Goal: Navigation & Orientation: Find specific page/section

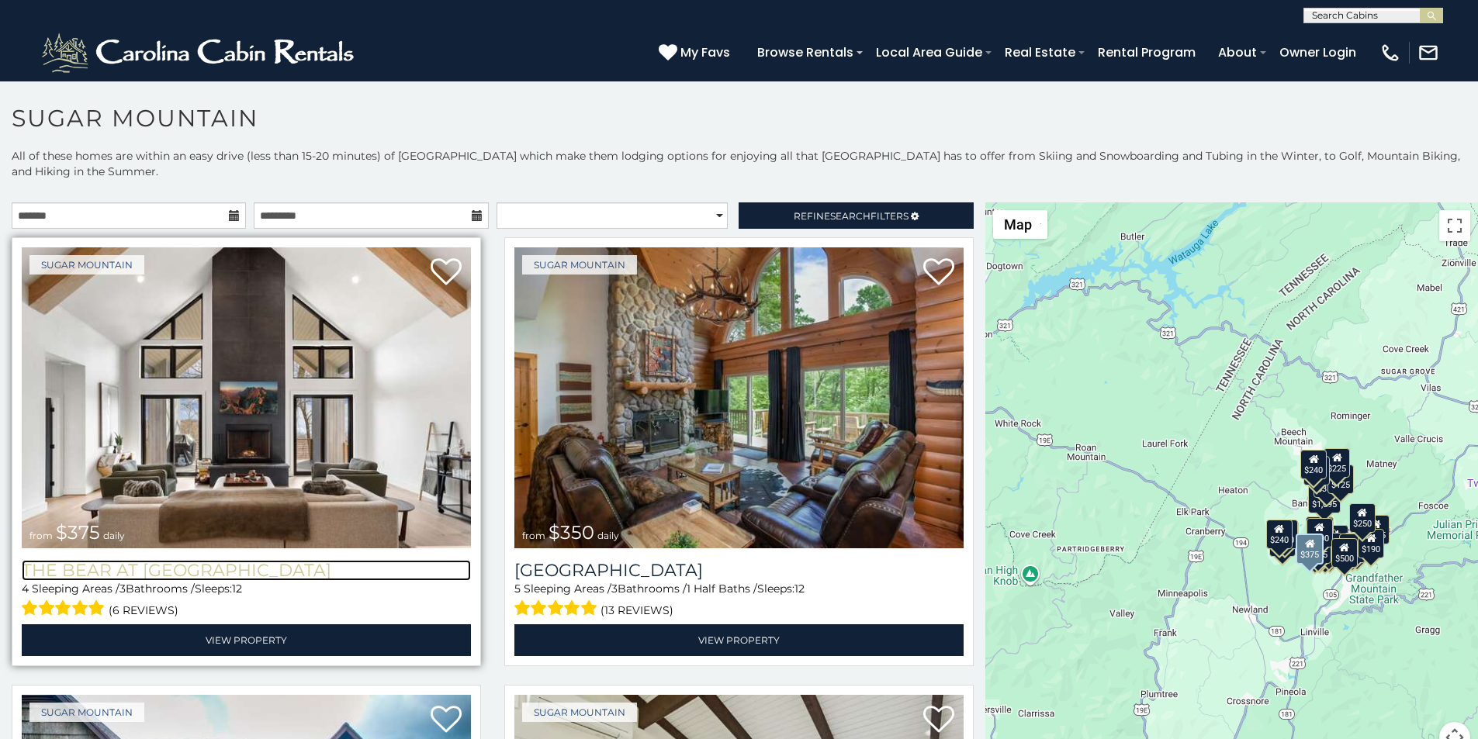
click at [66, 560] on h3 "The Bear At [GEOGRAPHIC_DATA]" at bounding box center [246, 570] width 449 height 21
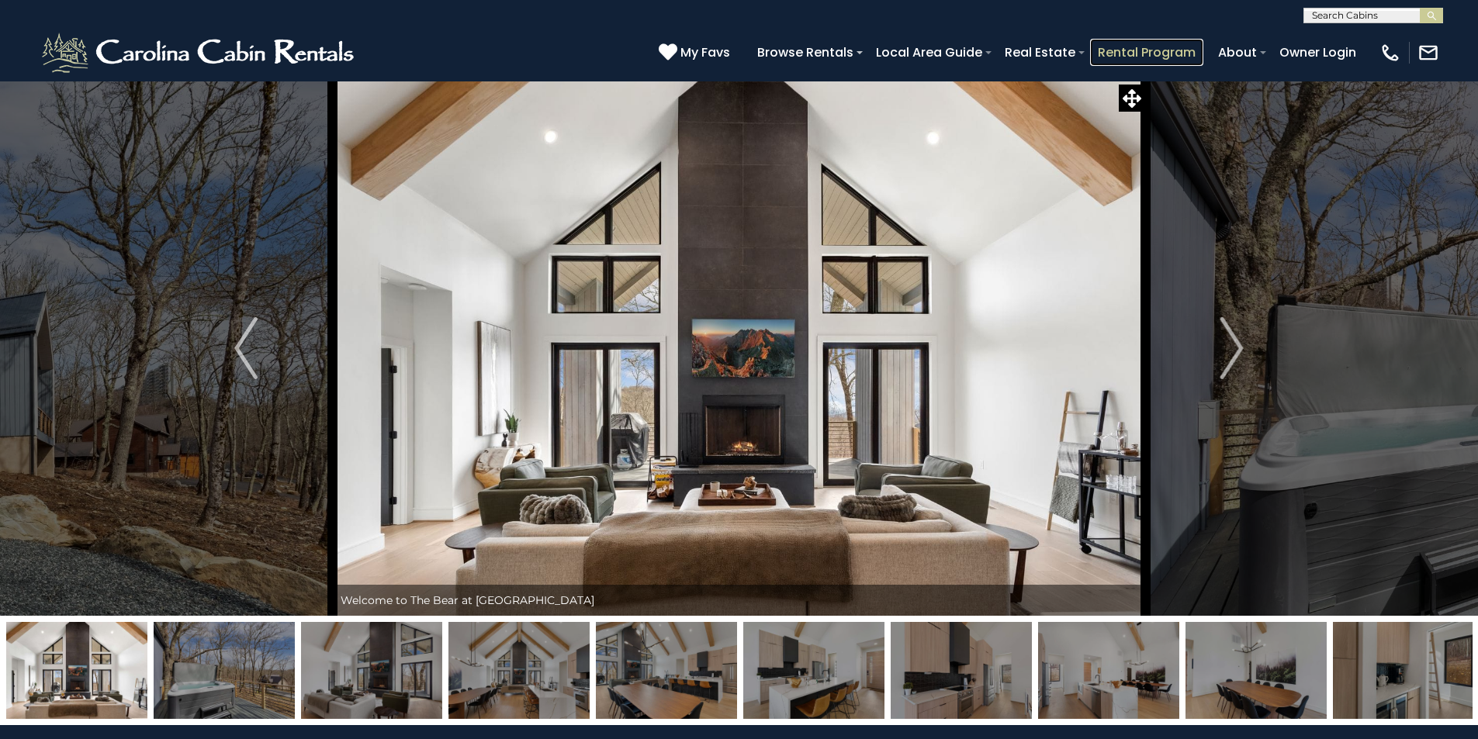
click at [1179, 44] on link "Rental Program" at bounding box center [1146, 52] width 113 height 27
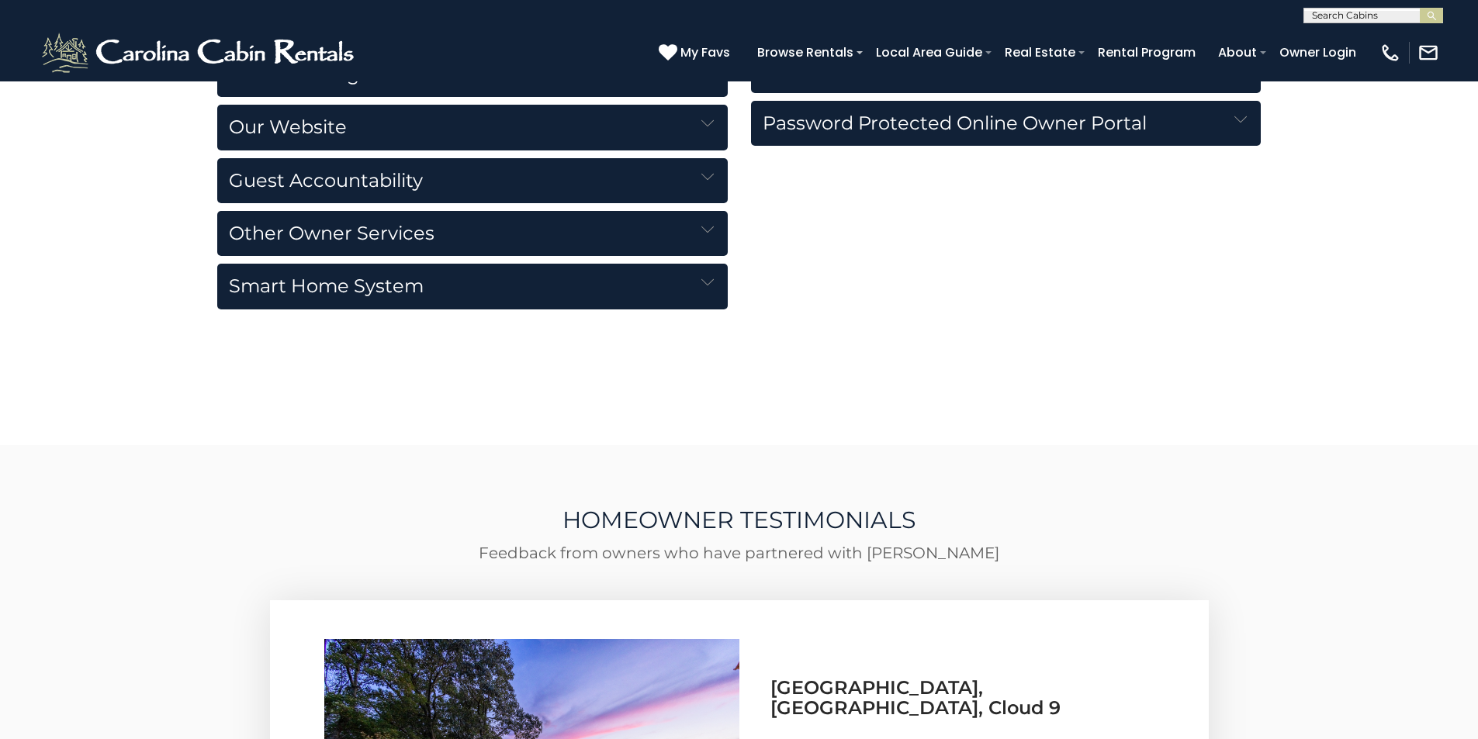
scroll to position [2585, 0]
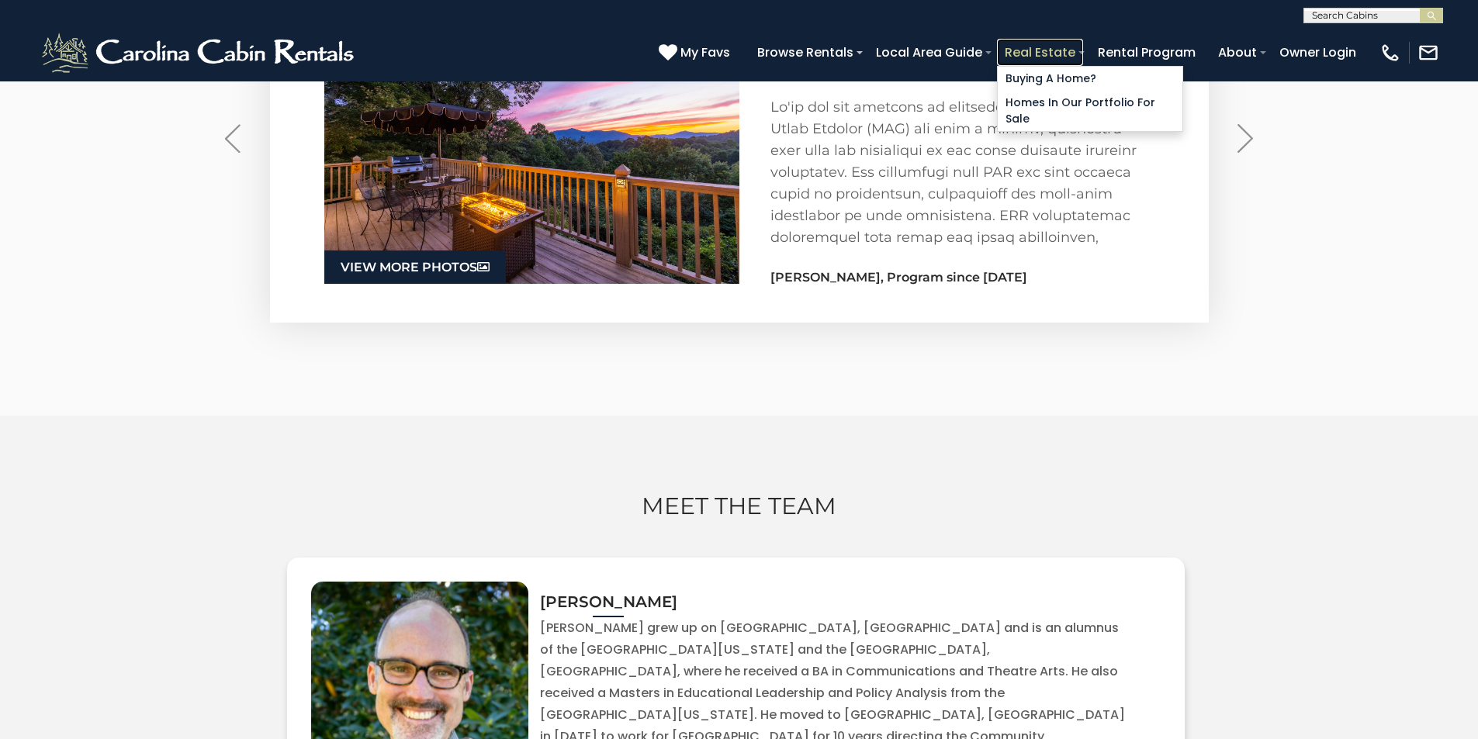
click at [1083, 43] on link "Real Estate" at bounding box center [1040, 52] width 86 height 27
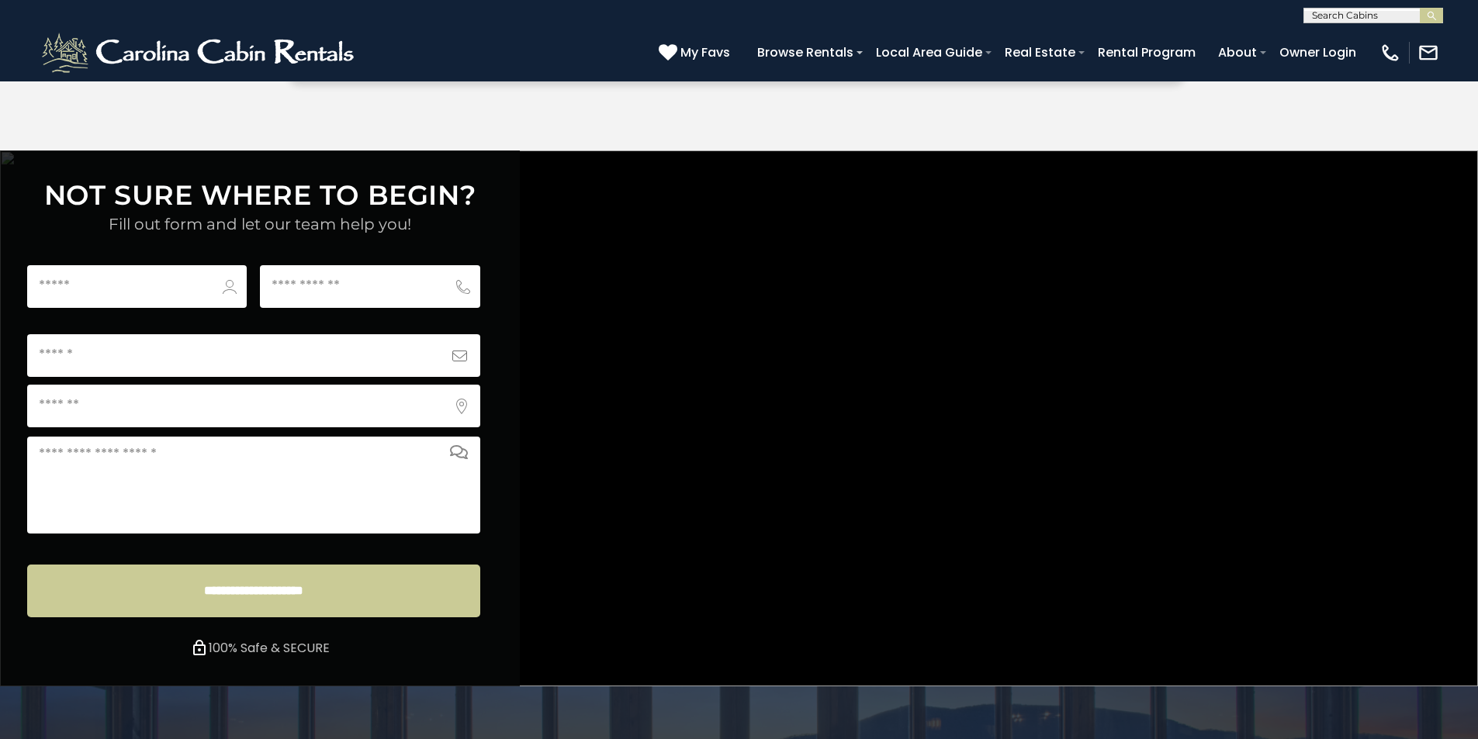
scroll to position [5778, 0]
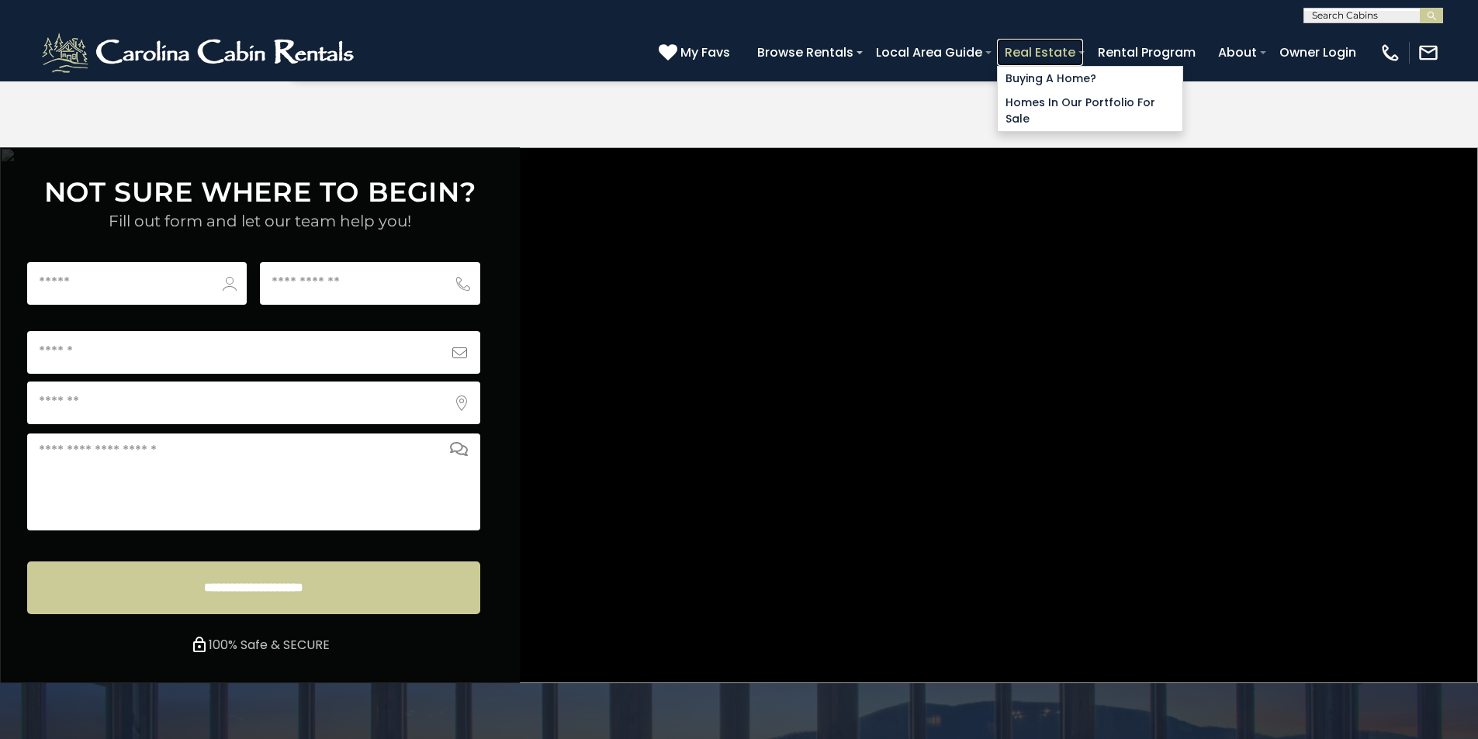
click at [1083, 46] on link "Real Estate" at bounding box center [1040, 52] width 86 height 27
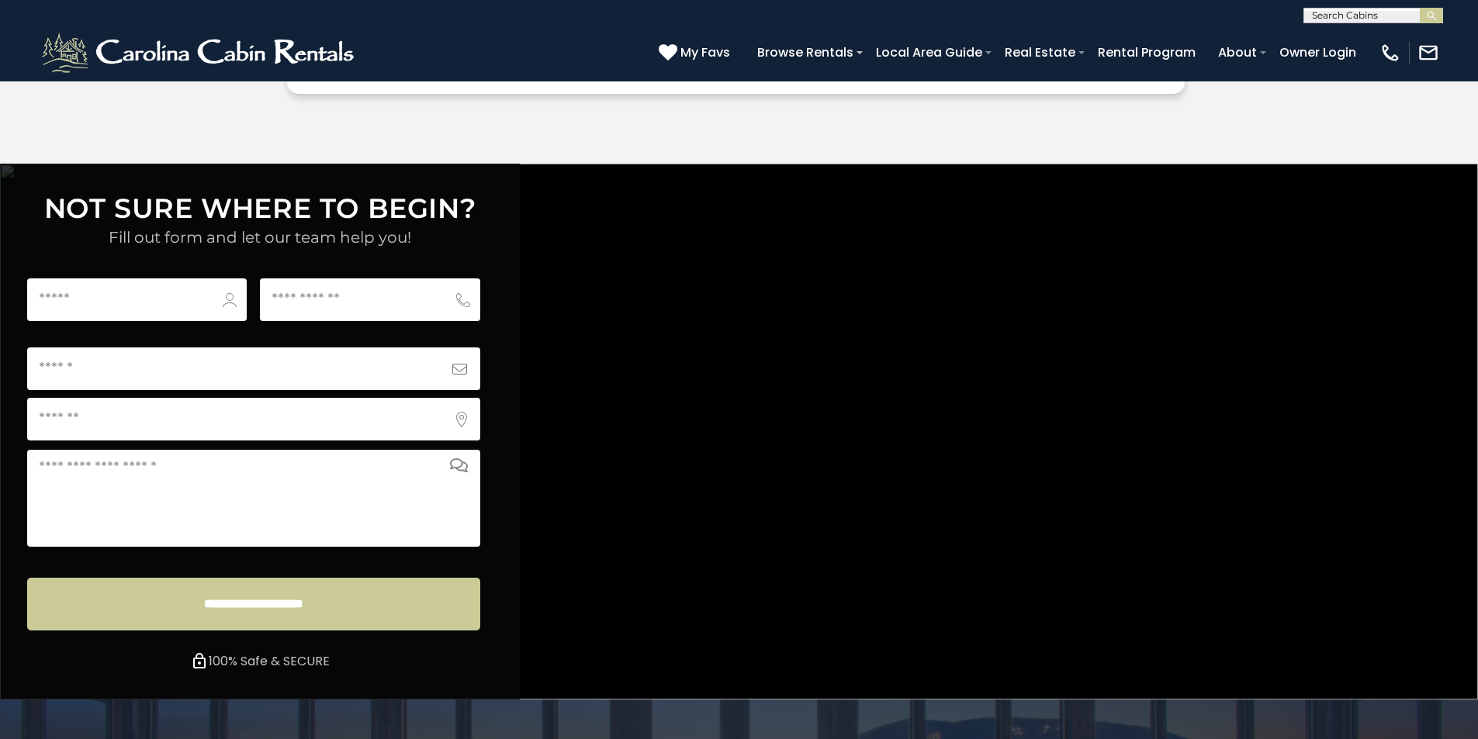
scroll to position [5778, 0]
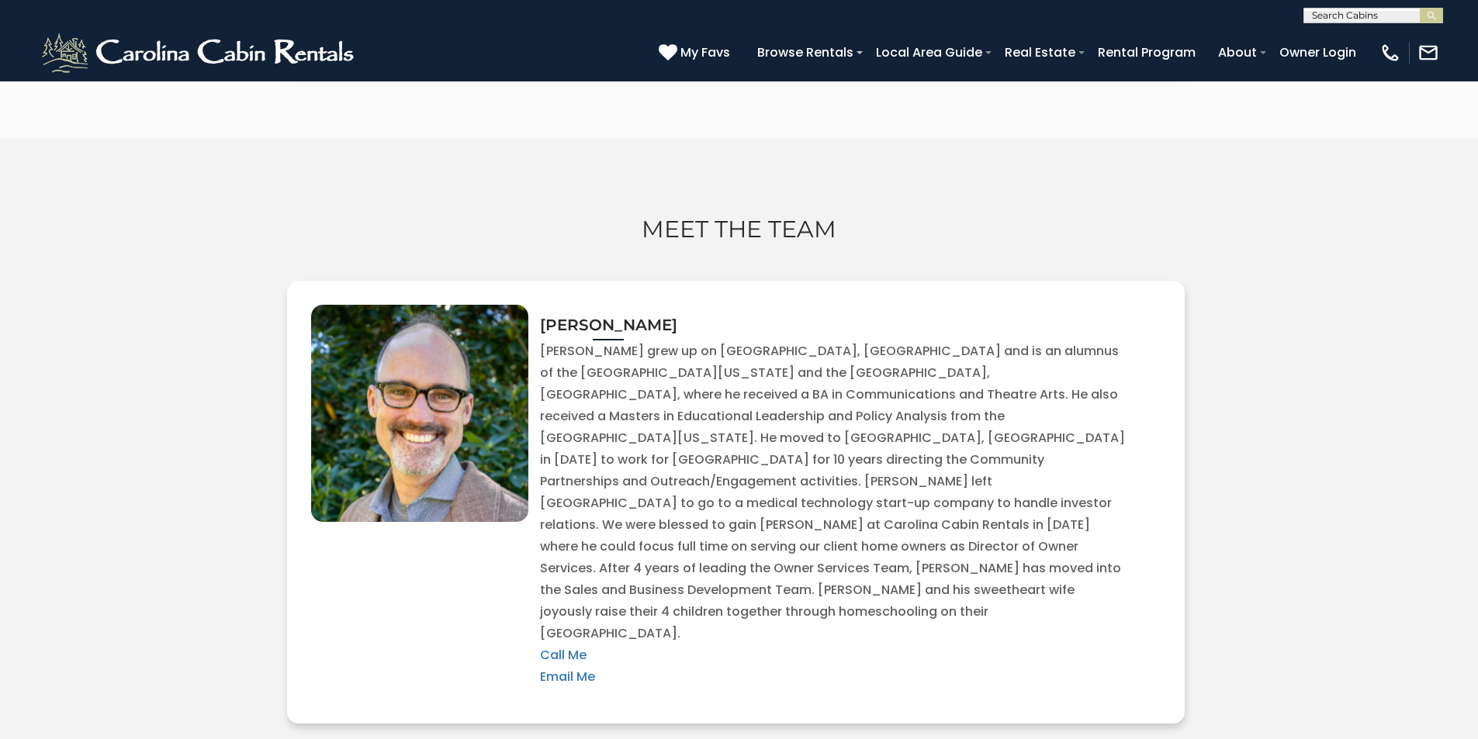
scroll to position [4050, 0]
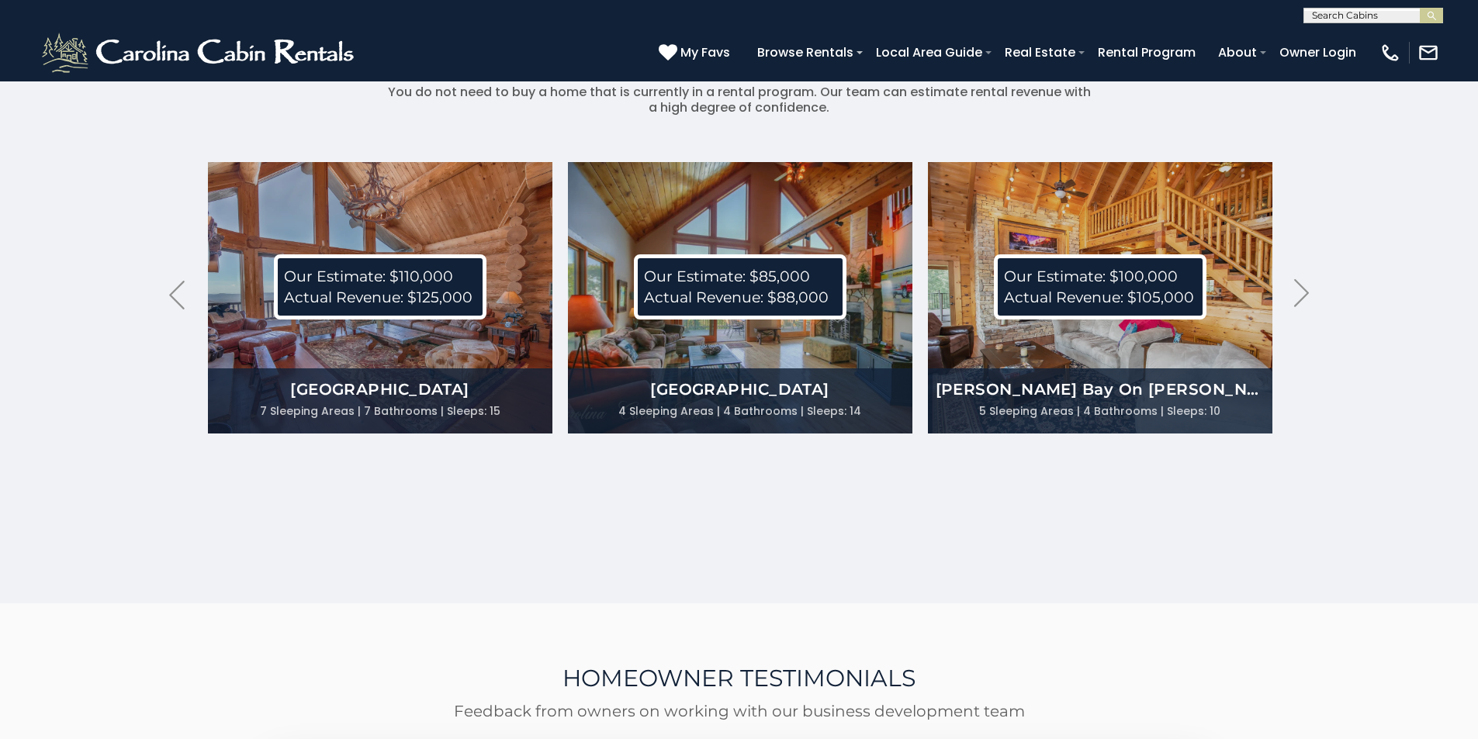
click at [117, 198] on div "REVENUE ESTIMATES You do not need to buy a home that is currently in a rental p…" at bounding box center [739, 275] width 1478 height 656
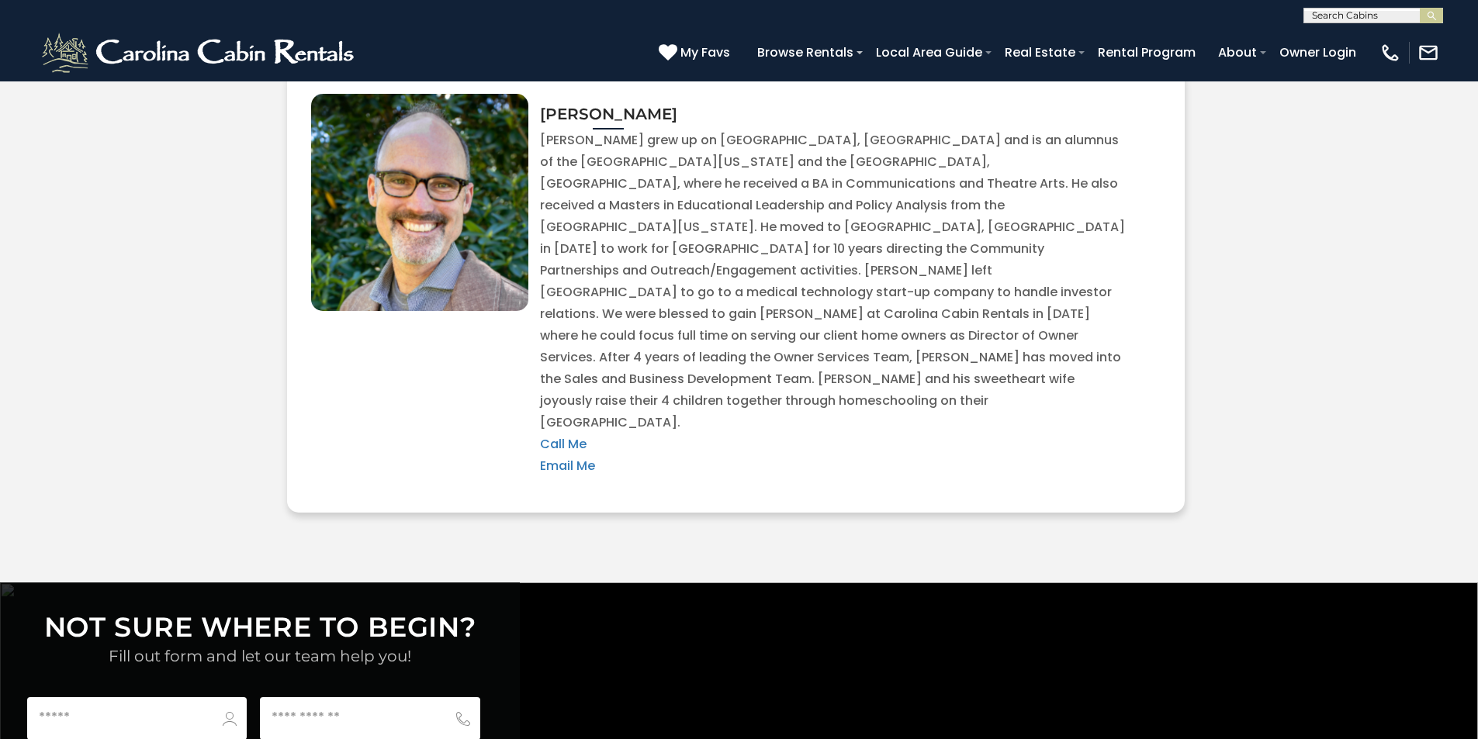
scroll to position [5778, 0]
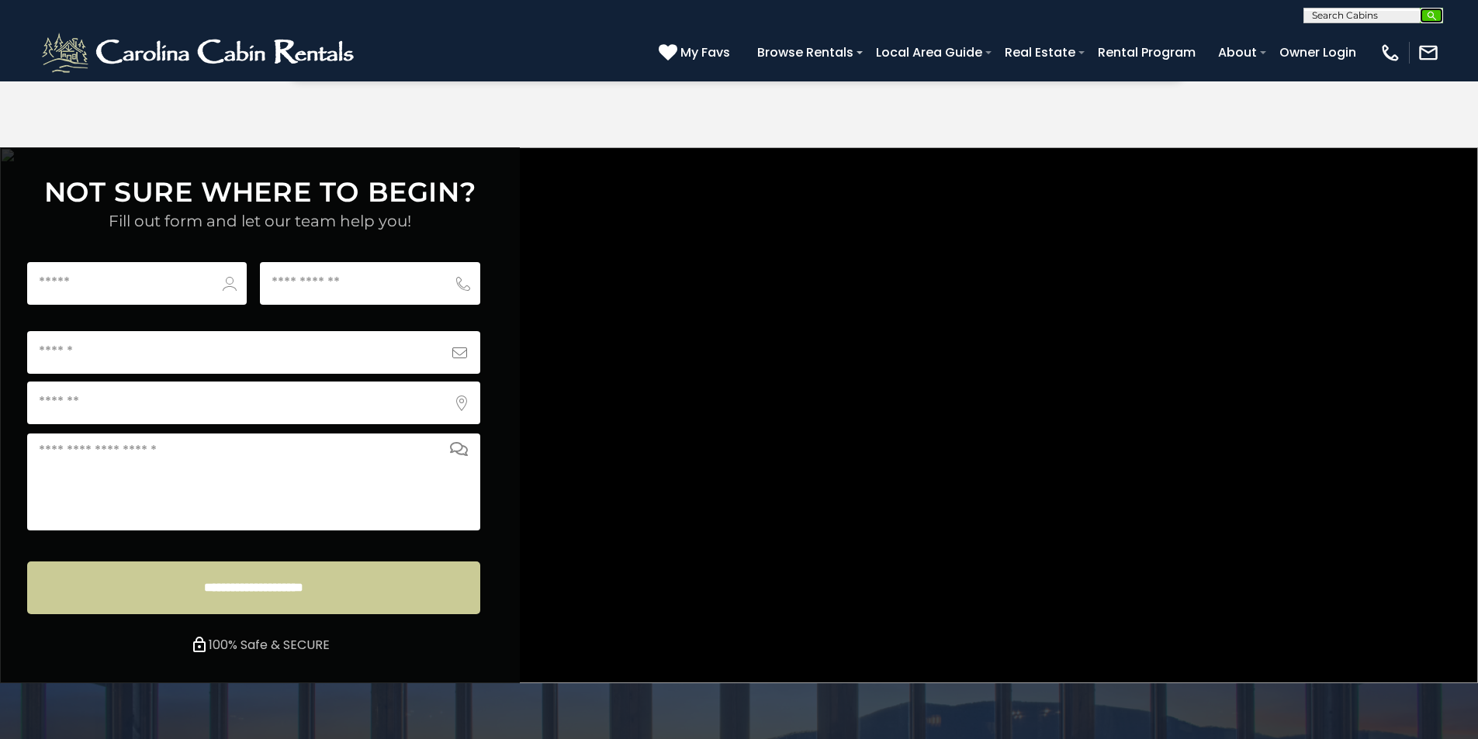
click at [1438, 9] on button "submit" at bounding box center [1431, 16] width 23 height 16
